Goal: Task Accomplishment & Management: Complete application form

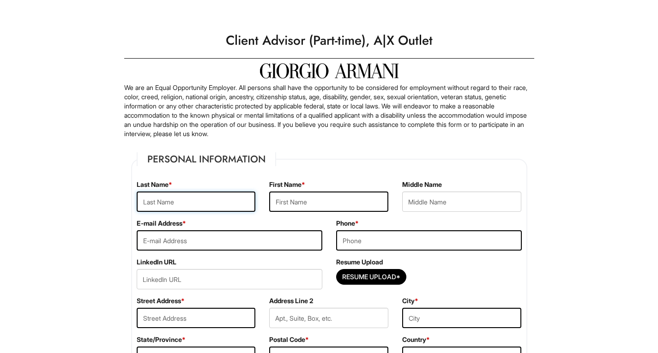
click at [199, 198] on input "text" at bounding box center [196, 202] width 119 height 20
type input "Wilson"
type input "Kiesha"
type input "kiesha.kw@gmail.com"
type input "3054093881"
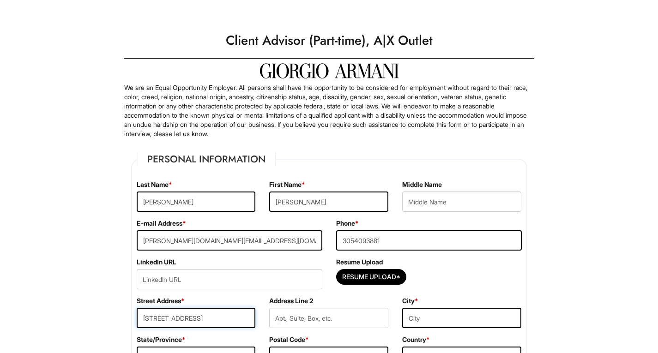
type input "4726 W Fawn Drive"
type input "Laveeb"
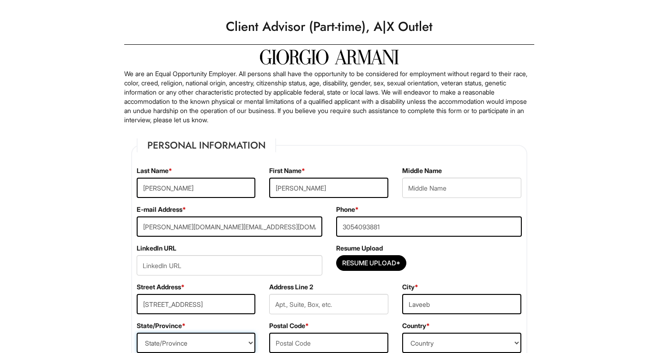
scroll to position [245, 0]
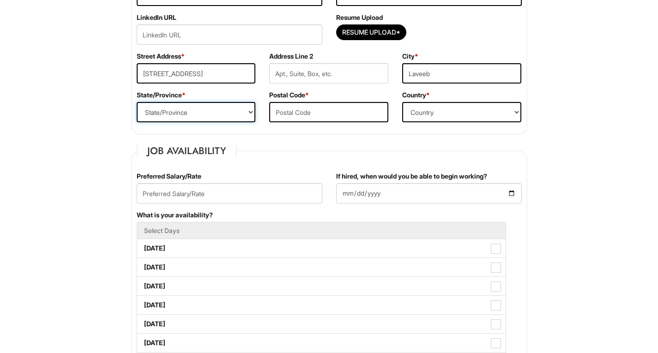
click at [202, 112] on select "State/Province ALABAMA ALASKA ARIZONA ARKANSAS CALIFORNIA COLORADO CONNECTICUT …" at bounding box center [196, 112] width 119 height 20
select select "AZ"
click at [137, 102] on select "State/Province ALABAMA ALASKA ARIZONA ARKANSAS CALIFORNIA COLORADO CONNECTICUT …" at bounding box center [196, 112] width 119 height 20
click at [299, 114] on input "text" at bounding box center [328, 112] width 119 height 20
type input "85339"
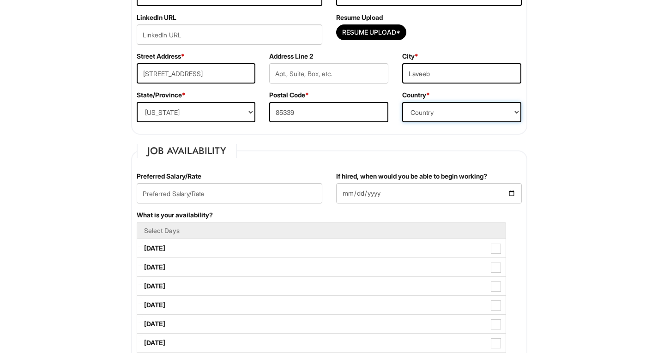
click at [424, 107] on select "Country Afghanistan Albania Algeria American Samoa Andorra Angola Anguilla Anta…" at bounding box center [461, 112] width 119 height 20
select select "United States of America"
click at [402, 102] on select "Country Afghanistan Albania Algeria American Samoa Andorra Angola Anguilla Anta…" at bounding box center [461, 112] width 119 height 20
click at [457, 188] on input "If hired, when would you be able to begin working?" at bounding box center [429, 193] width 186 height 20
click at [518, 191] on input "If hired, when would you be able to begin working?" at bounding box center [429, 193] width 186 height 20
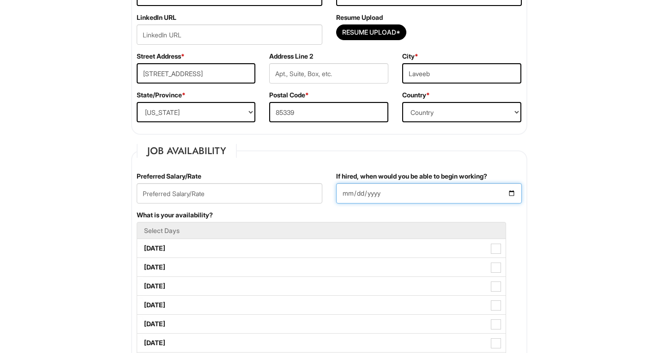
click at [508, 195] on input "If hired, when would you be able to begin working?" at bounding box center [429, 193] width 186 height 20
type input "2025-08-25"
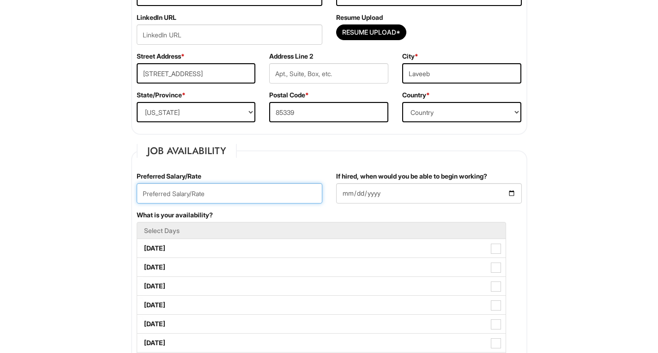
click at [227, 196] on input "text" at bounding box center [230, 193] width 186 height 20
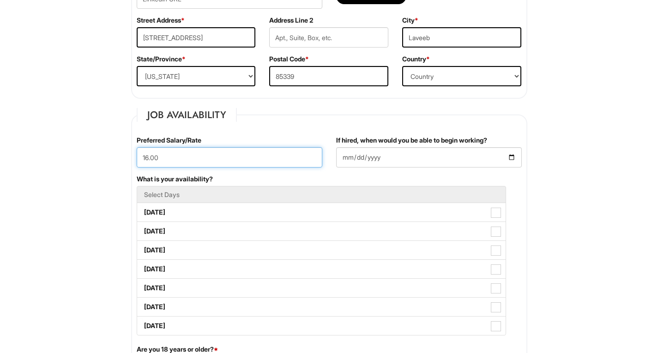
scroll to position [429, 0]
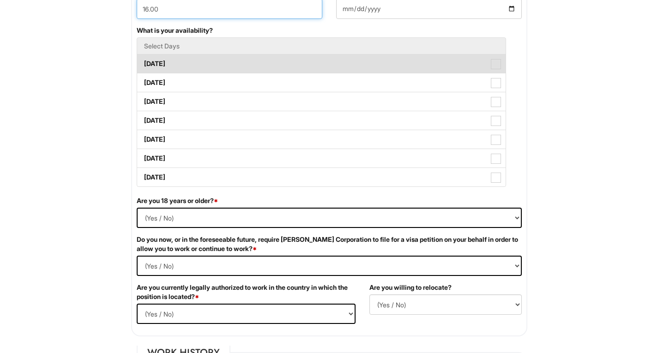
type input "16.00"
click at [500, 67] on span at bounding box center [496, 64] width 10 height 10
click at [143, 62] on Available_Monday "Monday" at bounding box center [140, 59] width 6 height 6
checkbox Available_Monday "true"
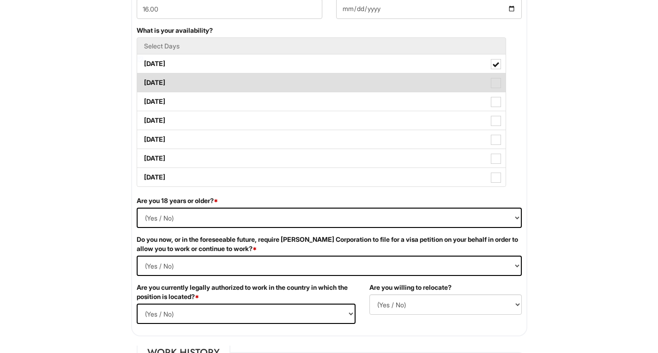
click at [494, 81] on span at bounding box center [496, 83] width 10 height 10
click at [143, 81] on Available_Tuesday "Tuesday" at bounding box center [140, 78] width 6 height 6
checkbox Available_Tuesday "true"
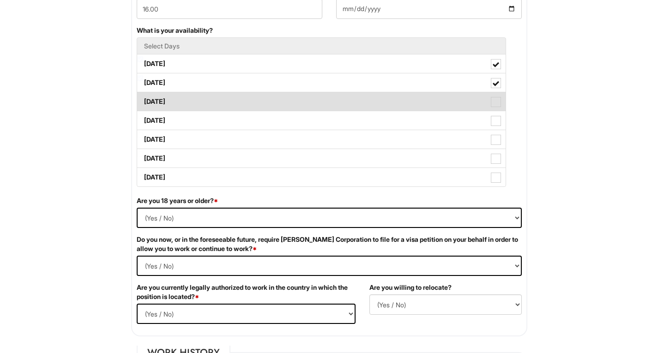
click at [498, 97] on span at bounding box center [496, 102] width 10 height 10
click at [143, 97] on Available_Wednesday "Wednesday" at bounding box center [140, 97] width 6 height 6
checkbox Available_Wednesday "true"
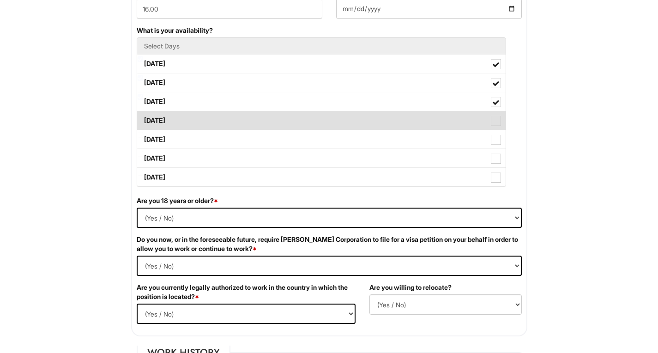
click at [496, 120] on span at bounding box center [496, 121] width 10 height 10
click at [143, 119] on Available_Thursday "Thursday" at bounding box center [140, 116] width 6 height 6
checkbox Available_Thursday "true"
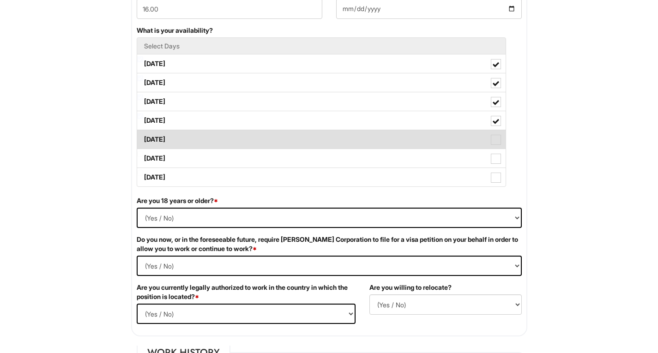
click at [496, 139] on span at bounding box center [496, 140] width 10 height 10
click at [143, 138] on Available_Friday "Friday" at bounding box center [140, 135] width 6 height 6
checkbox Available_Friday "true"
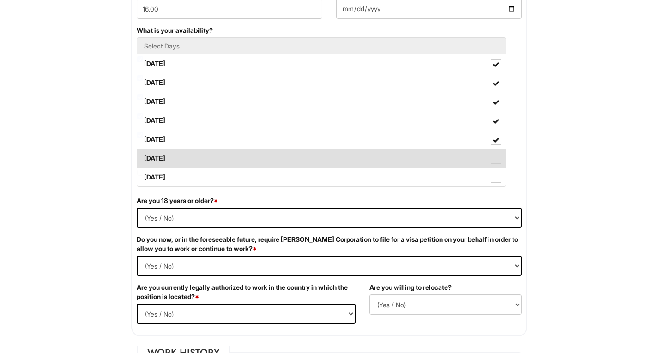
click at [496, 151] on label "Saturday" at bounding box center [321, 158] width 368 height 18
click at [143, 151] on Available_Saturday "Saturday" at bounding box center [140, 154] width 6 height 6
checkbox Available_Saturday "true"
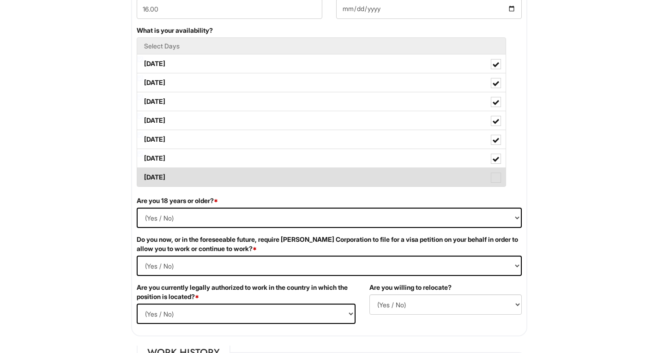
click at [497, 169] on label "Sunday" at bounding box center [321, 177] width 368 height 18
click at [143, 170] on Available_Sunday "Sunday" at bounding box center [140, 173] width 6 height 6
checkbox Available_Sunday "true"
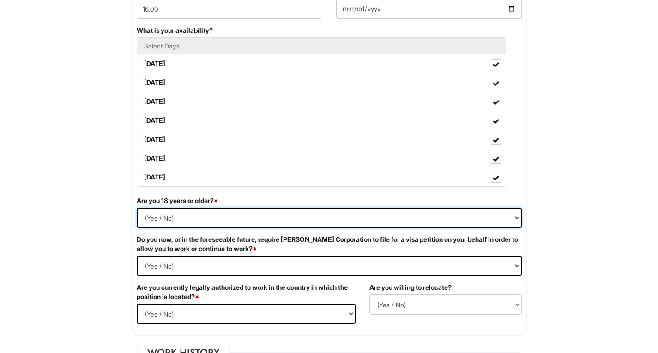
click at [219, 221] on select "(Yes / No) Yes No" at bounding box center [329, 218] width 385 height 20
select select "Yes"
click at [137, 208] on select "(Yes / No) Yes No" at bounding box center [329, 218] width 385 height 20
click at [229, 264] on Required "(Yes / No) Yes No" at bounding box center [329, 266] width 385 height 20
select Required "No"
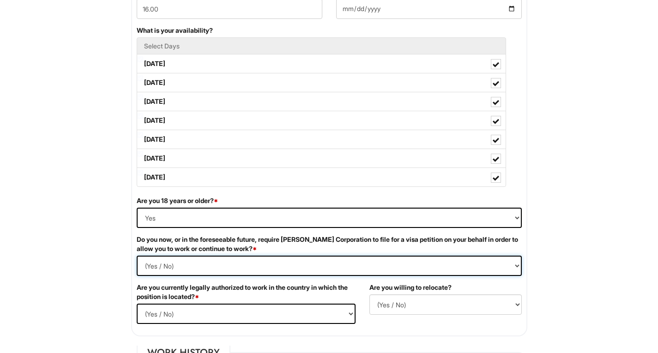
click at [137, 256] on Required "(Yes / No) Yes No" at bounding box center [329, 266] width 385 height 20
click at [199, 309] on select "(Yes / No) Yes No" at bounding box center [246, 314] width 219 height 20
select select "Yes"
click at [137, 304] on select "(Yes / No) Yes No" at bounding box center [246, 314] width 219 height 20
click at [414, 303] on select "(Yes / No) No Yes" at bounding box center [445, 305] width 152 height 20
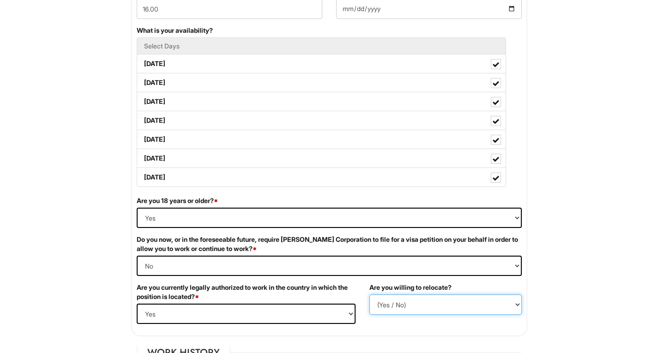
select select "N"
click at [369, 295] on select "(Yes / No) No Yes" at bounding box center [445, 305] width 152 height 20
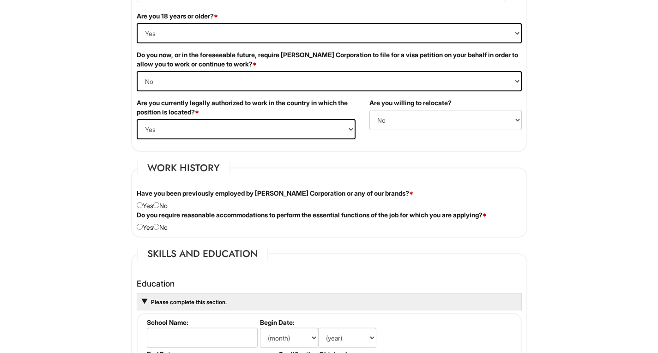
click at [156, 204] on div "Have you been previously employed by Giorgio Armani Corporation or any of our b…" at bounding box center [329, 200] width 399 height 22
click at [159, 203] on input "radio" at bounding box center [156, 205] width 6 height 6
radio input "true"
click at [157, 223] on div "Do you require reasonable accommodations to perform the essential functions of …" at bounding box center [329, 222] width 399 height 22
click at [159, 227] on input "radio" at bounding box center [156, 227] width 6 height 6
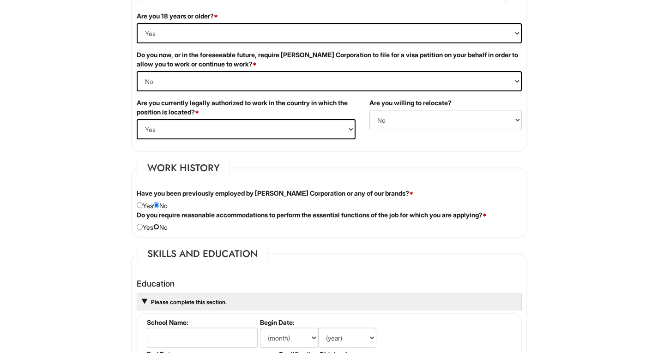
radio input "true"
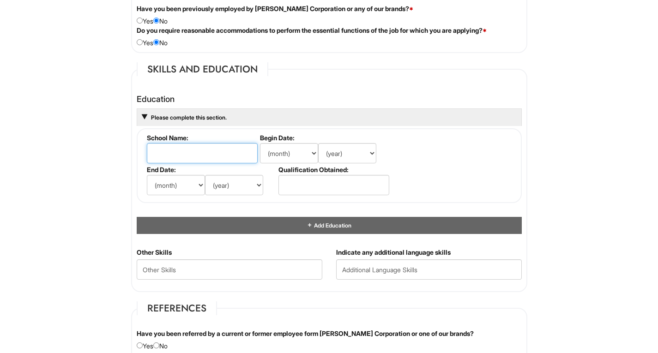
click at [226, 159] on input "text" at bounding box center [202, 153] width 111 height 20
type input "Strayer University"
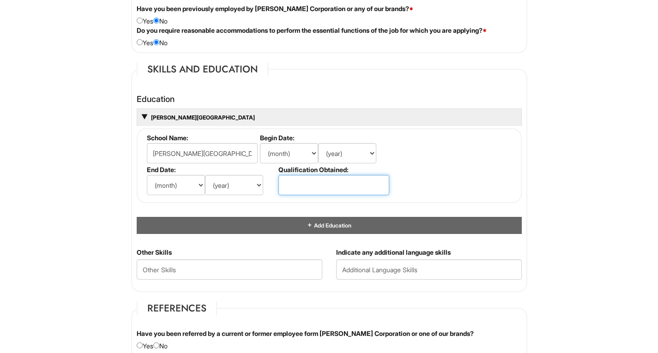
click at [295, 181] on input "text" at bounding box center [333, 185] width 111 height 20
type input "Master of Science"
click at [194, 190] on select "(month) Jan Feb Mar Apr May Jun Jul Aug Sep Oct Nov Dec" at bounding box center [176, 185] width 58 height 20
select select "8"
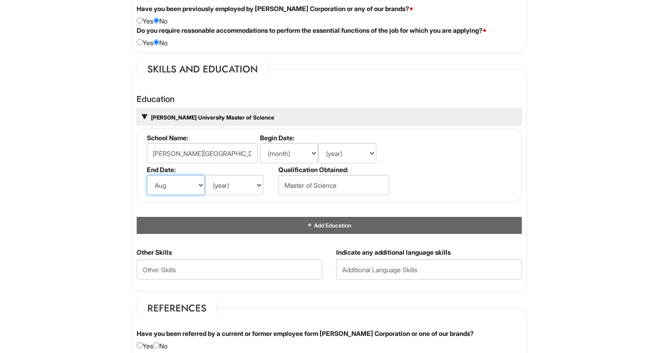
click at [147, 175] on select "(month) Jan Feb Mar Apr May Jun Jul Aug Sep Oct Nov Dec" at bounding box center [176, 185] width 58 height 20
click at [214, 181] on select "(year) 2029 2028 2027 2026 2025 2024 2023 2022 2021 2020 2019 2018 2017 2016 20…" at bounding box center [234, 185] width 58 height 20
select select "2020"
click at [205, 175] on select "(year) 2029 2028 2027 2026 2025 2024 2023 2022 2021 2020 2019 2018 2017 2016 20…" at bounding box center [234, 185] width 58 height 20
click at [481, 149] on fieldset "School Name: Strayer University Begin Date: (month) Jan Feb Mar Apr May Jun Jul…" at bounding box center [329, 165] width 385 height 75
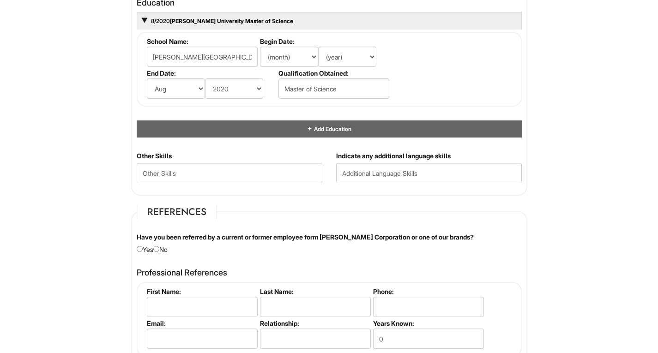
scroll to position [937, 0]
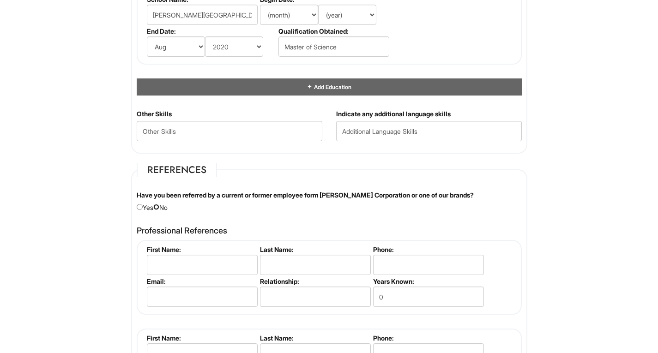
click at [159, 206] on input "radio" at bounding box center [156, 207] width 6 height 6
radio input "true"
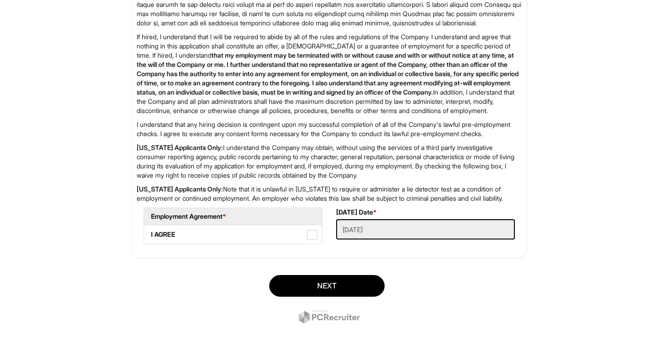
scroll to position [1488, 0]
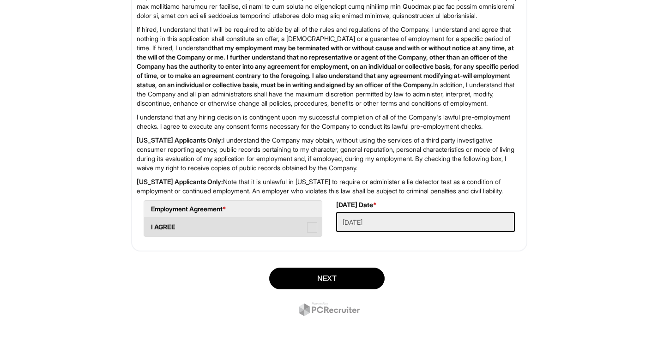
click at [308, 227] on span at bounding box center [312, 228] width 10 height 10
click at [150, 226] on AGREE "I AGREE" at bounding box center [147, 223] width 6 height 6
checkbox AGREE "true"
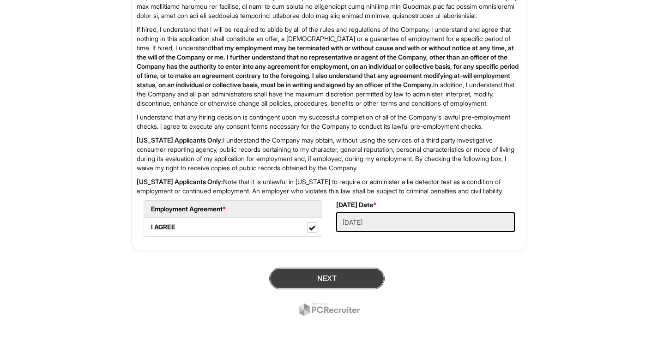
click at [331, 279] on button "Next" at bounding box center [326, 279] width 115 height 22
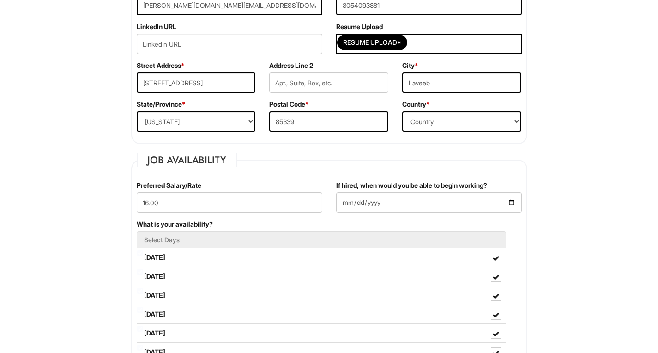
scroll to position [167, 0]
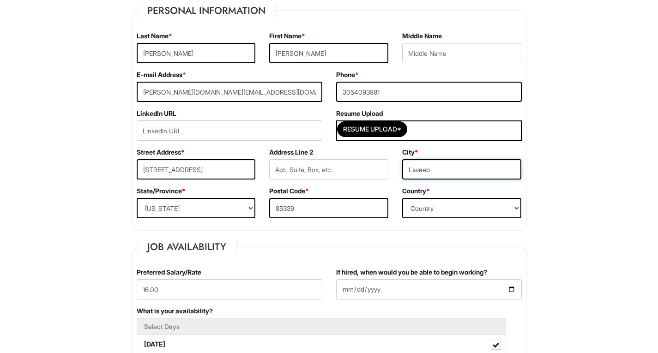
click at [476, 174] on input "Laveeb" at bounding box center [461, 169] width 119 height 20
type input "Laveen"
click at [383, 130] on input "Resume Upload*" at bounding box center [372, 129] width 69 height 15
type input "C:\fakepath\Kiesha Wilson HR Resume 2025.docx"
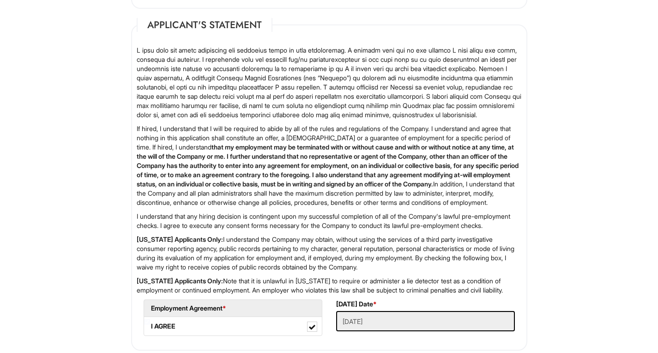
scroll to position [1506, 0]
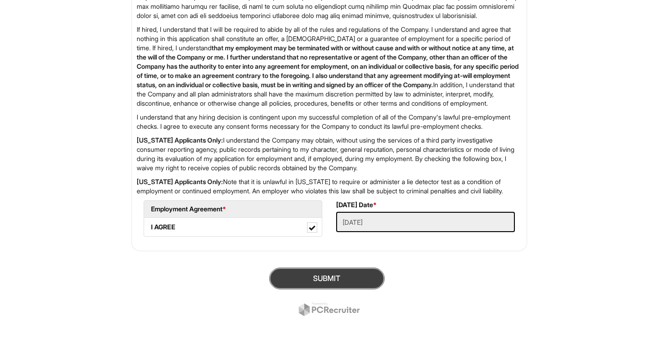
click at [336, 274] on button "SUBMIT" at bounding box center [326, 279] width 115 height 22
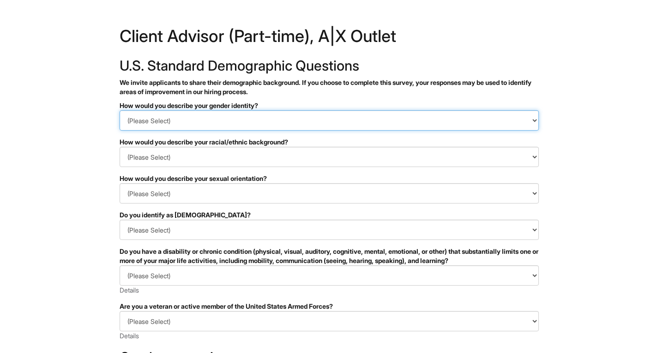
click at [193, 114] on select "(Please Select) Man Woman [DEMOGRAPHIC_DATA] I prefer to self-describe I don't …" at bounding box center [329, 120] width 419 height 20
select select "Woman"
click at [120, 110] on select "(Please Select) Man Woman [DEMOGRAPHIC_DATA] I prefer to self-describe I don't …" at bounding box center [329, 120] width 419 height 20
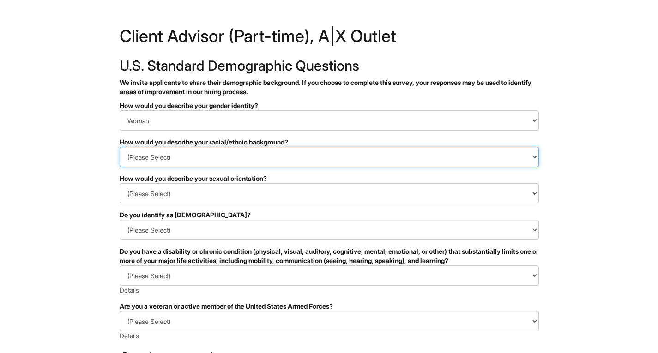
click at [165, 164] on select "(Please Select) [DEMOGRAPHIC_DATA] or of [DEMOGRAPHIC_DATA] descent [DEMOGRAPHI…" at bounding box center [329, 157] width 419 height 20
select select "Black or of [DEMOGRAPHIC_DATA] descent"
click at [120, 147] on select "(Please Select) [DEMOGRAPHIC_DATA] or of [DEMOGRAPHIC_DATA] descent [DEMOGRAPHI…" at bounding box center [329, 157] width 419 height 20
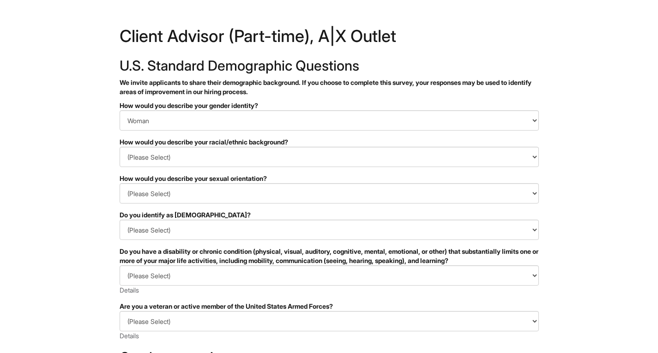
click at [189, 212] on div "Do you identify as [DEMOGRAPHIC_DATA]?" at bounding box center [329, 215] width 419 height 9
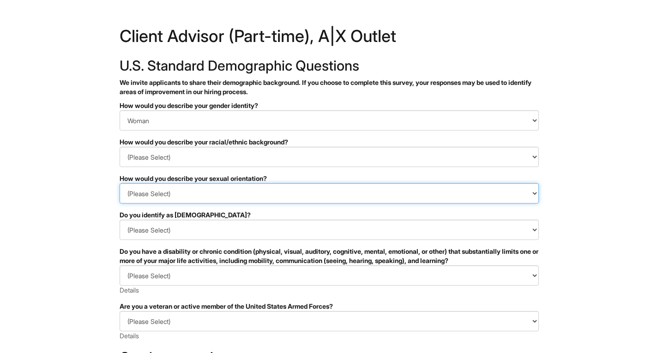
click at [205, 195] on select "(Please Select) [DEMOGRAPHIC_DATA] [DEMOGRAPHIC_DATA] and/or [DEMOGRAPHIC_DATA]…" at bounding box center [329, 193] width 419 height 20
select select "Heterosexual"
click at [120, 183] on select "(Please Select) Asexual Bisexual and/or pansexual Gay Heterosexual Lesbian Quee…" at bounding box center [329, 193] width 419 height 20
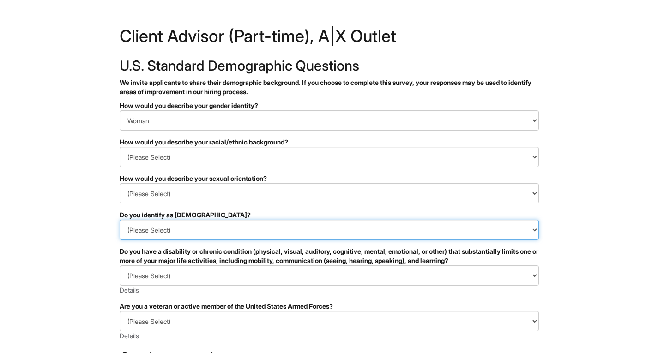
click at [178, 232] on select "(Please Select) Yes No I prefer to self-describe I don't wish to answer" at bounding box center [329, 230] width 419 height 20
select select "No"
click at [120, 220] on select "(Please Select) Yes No I prefer to self-describe I don't wish to answer" at bounding box center [329, 230] width 419 height 20
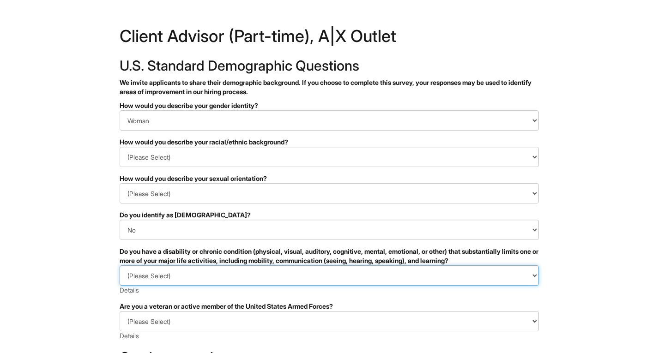
click at [169, 275] on select "(Please Select) YES, I HAVE A DISABILITY (or previously had a disability) NO, I…" at bounding box center [329, 275] width 419 height 20
select select "NO, I DON'T HAVE A DISABILITY"
click at [120, 265] on select "(Please Select) YES, I HAVE A DISABILITY (or previously had a disability) NO, I…" at bounding box center [329, 275] width 419 height 20
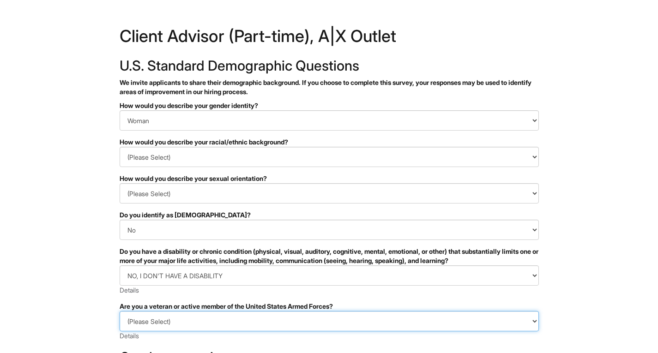
click at [163, 320] on select "(Please Select) I IDENTIFY AS ONE OR MORE OF THE CLASSIFICATIONS OF PROTECTED V…" at bounding box center [329, 321] width 419 height 20
select select "I AM NOT A PROTECTED VETERAN"
click at [120, 311] on select "(Please Select) I IDENTIFY AS ONE OR MORE OF THE CLASSIFICATIONS OF PROTECTED V…" at bounding box center [329, 321] width 419 height 20
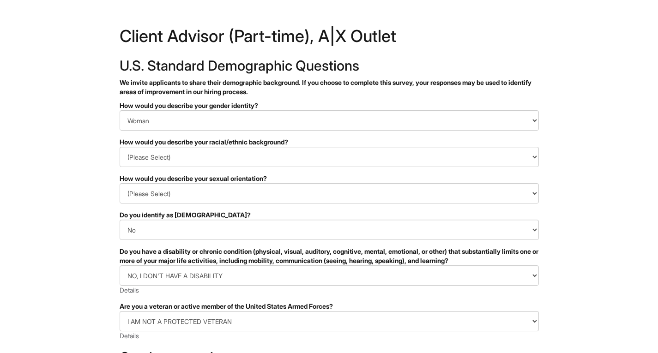
click at [55, 272] on html "&nbsp; ✔ 2 3 Client Advisor (Part-time), A|X Outlet U.S. Standard Demographic Q…" at bounding box center [329, 260] width 658 height 520
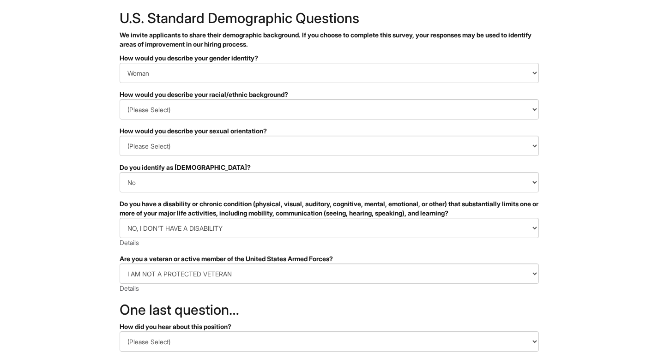
scroll to position [139, 0]
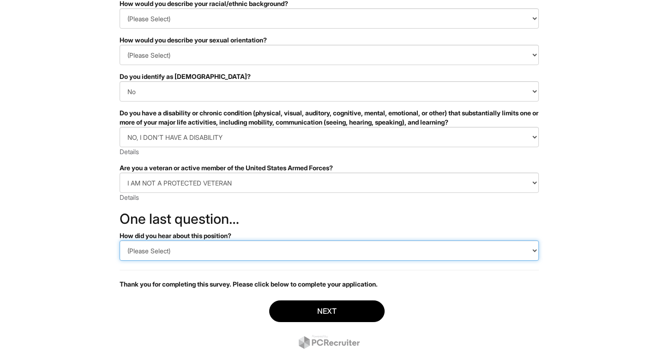
click at [239, 250] on select "(Please Select) CareerBuilder Indeed LinkedIn Monster Referral Other" at bounding box center [329, 251] width 419 height 20
select select "LinkedIn"
click at [120, 241] on select "(Please Select) CareerBuilder Indeed LinkedIn Monster Referral Other" at bounding box center [329, 251] width 419 height 20
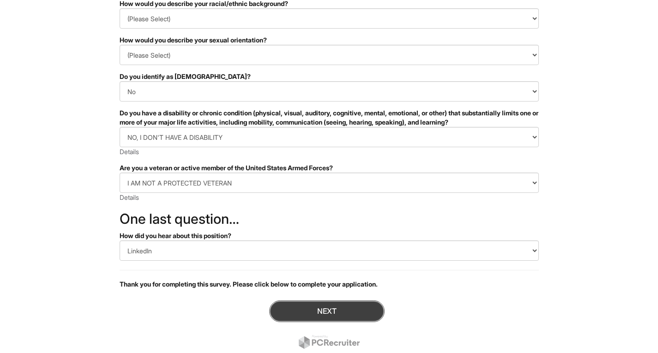
click at [361, 315] on button "Next" at bounding box center [326, 312] width 115 height 22
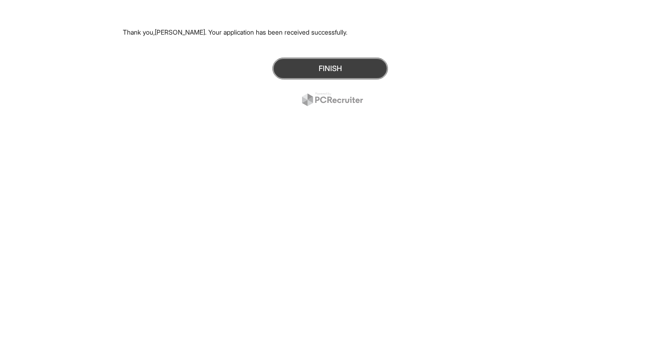
click at [357, 71] on button "Finish" at bounding box center [329, 69] width 115 height 22
